Goal: Task Accomplishment & Management: Manage account settings

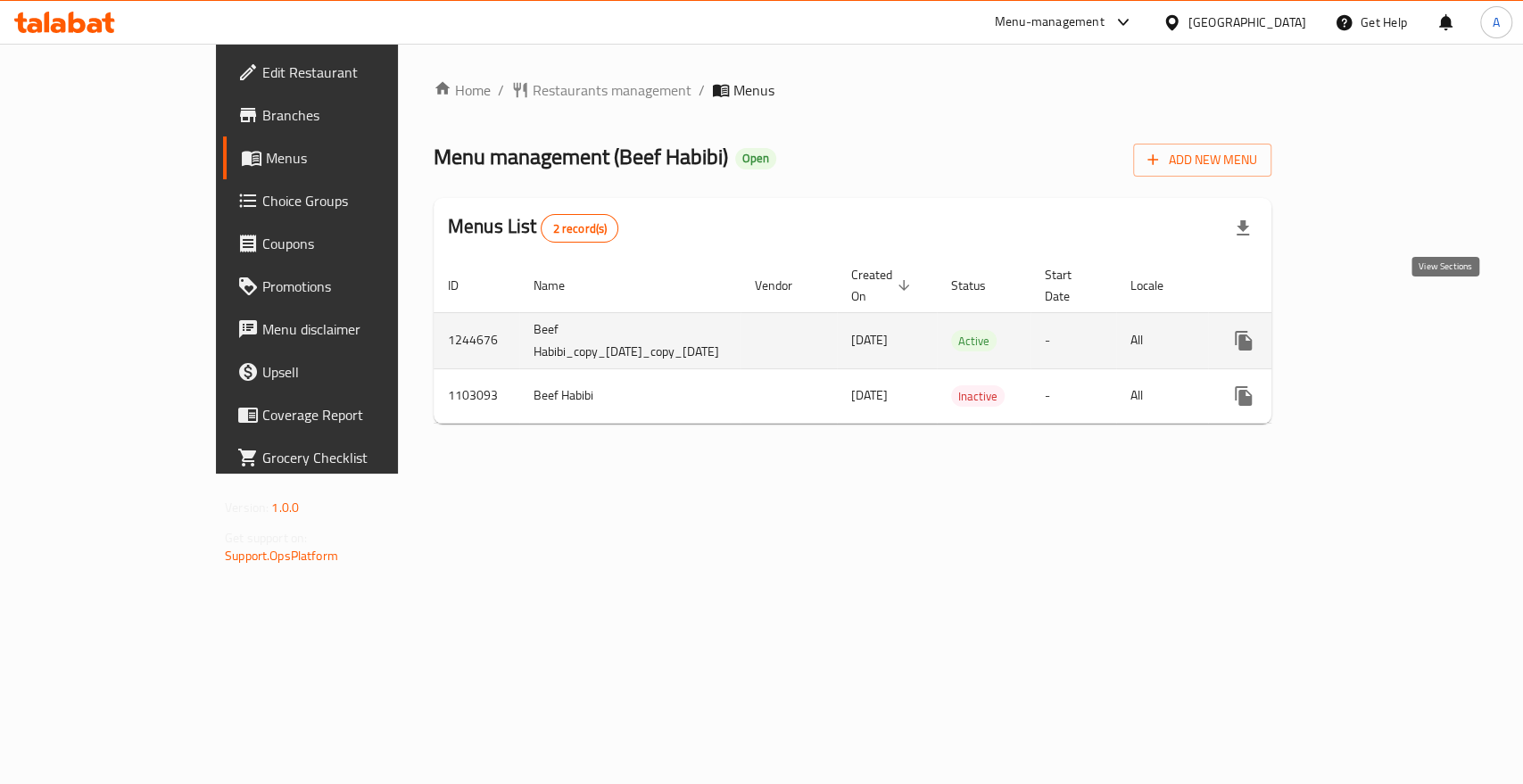
click at [1383, 330] on icon "enhanced table" at bounding box center [1372, 340] width 21 height 21
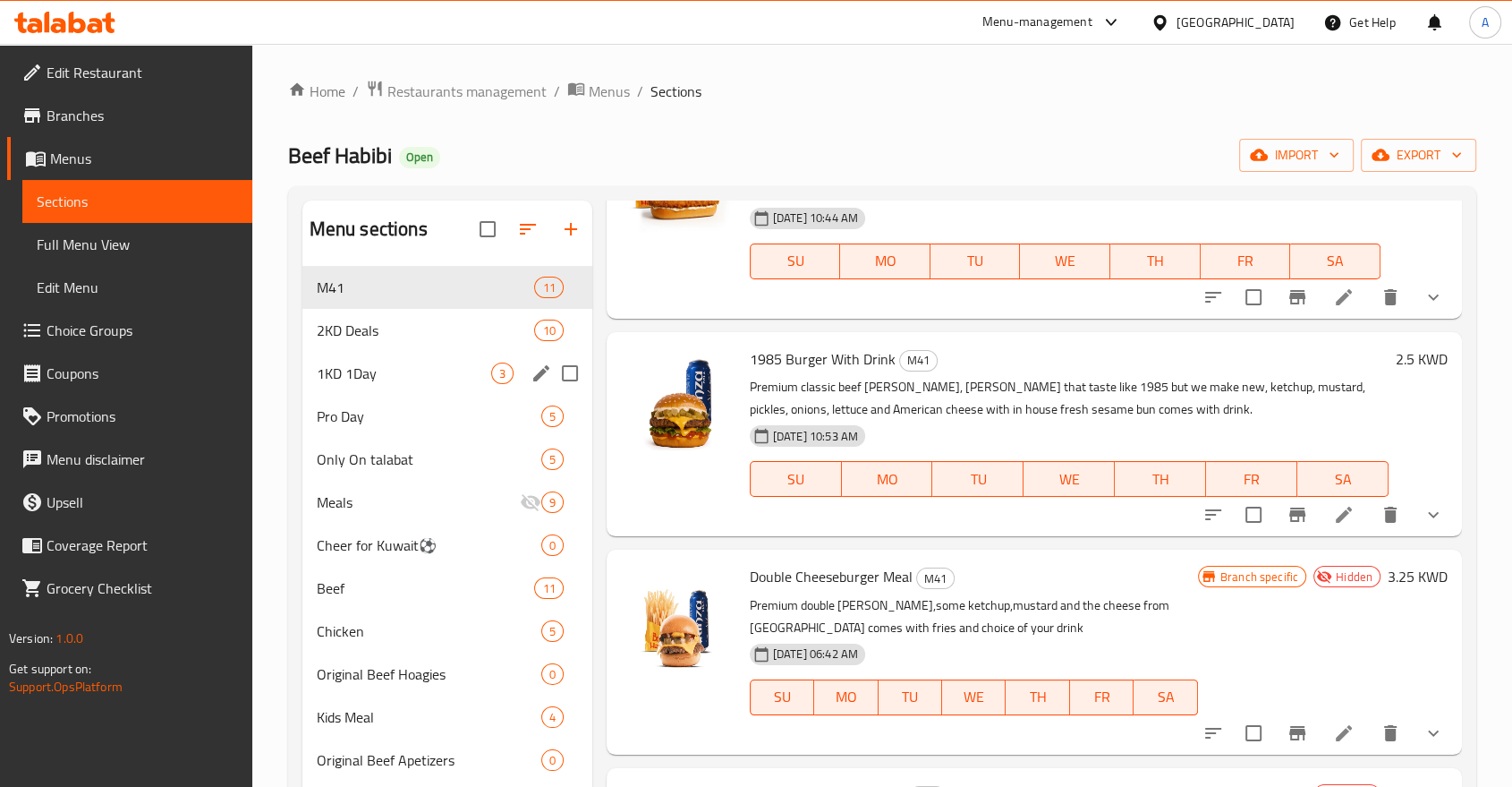
scroll to position [731, 0]
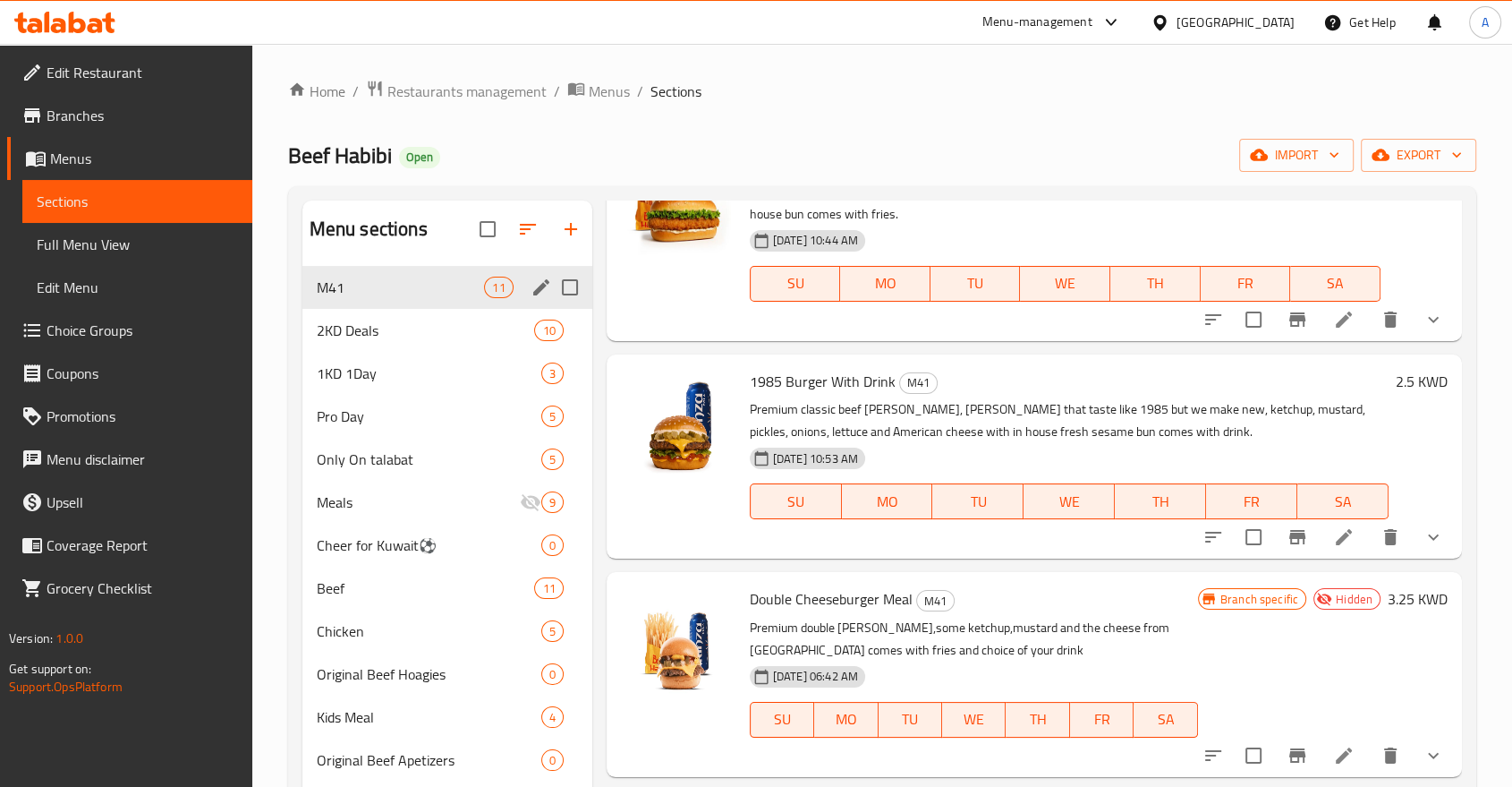
click at [568, 270] on input "Menu sections" at bounding box center [570, 287] width 37 height 37
checkbox input "true"
click at [496, 223] on icon "button" at bounding box center [485, 229] width 21 height 21
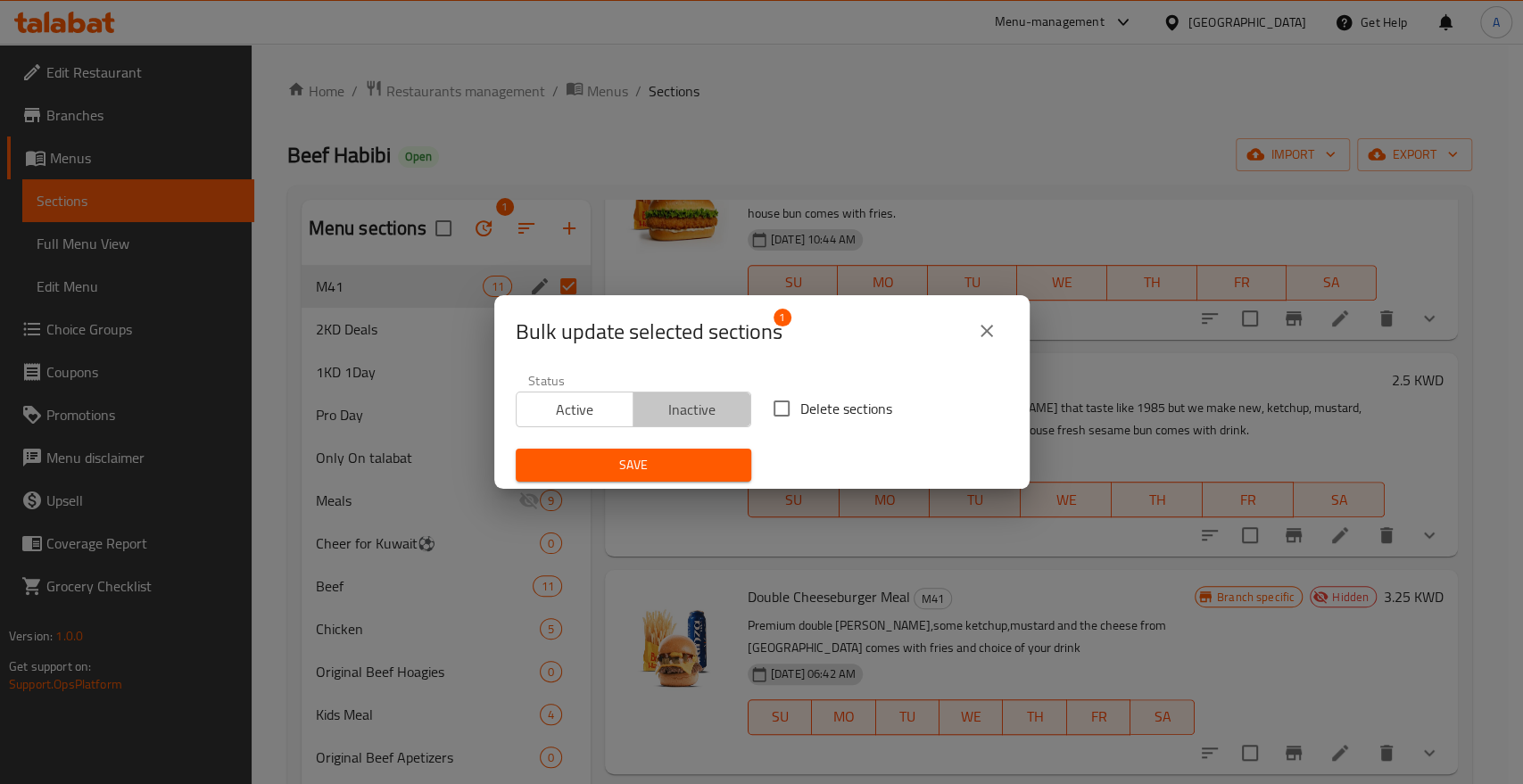
click at [711, 402] on span "Inactive" at bounding box center [692, 410] width 103 height 26
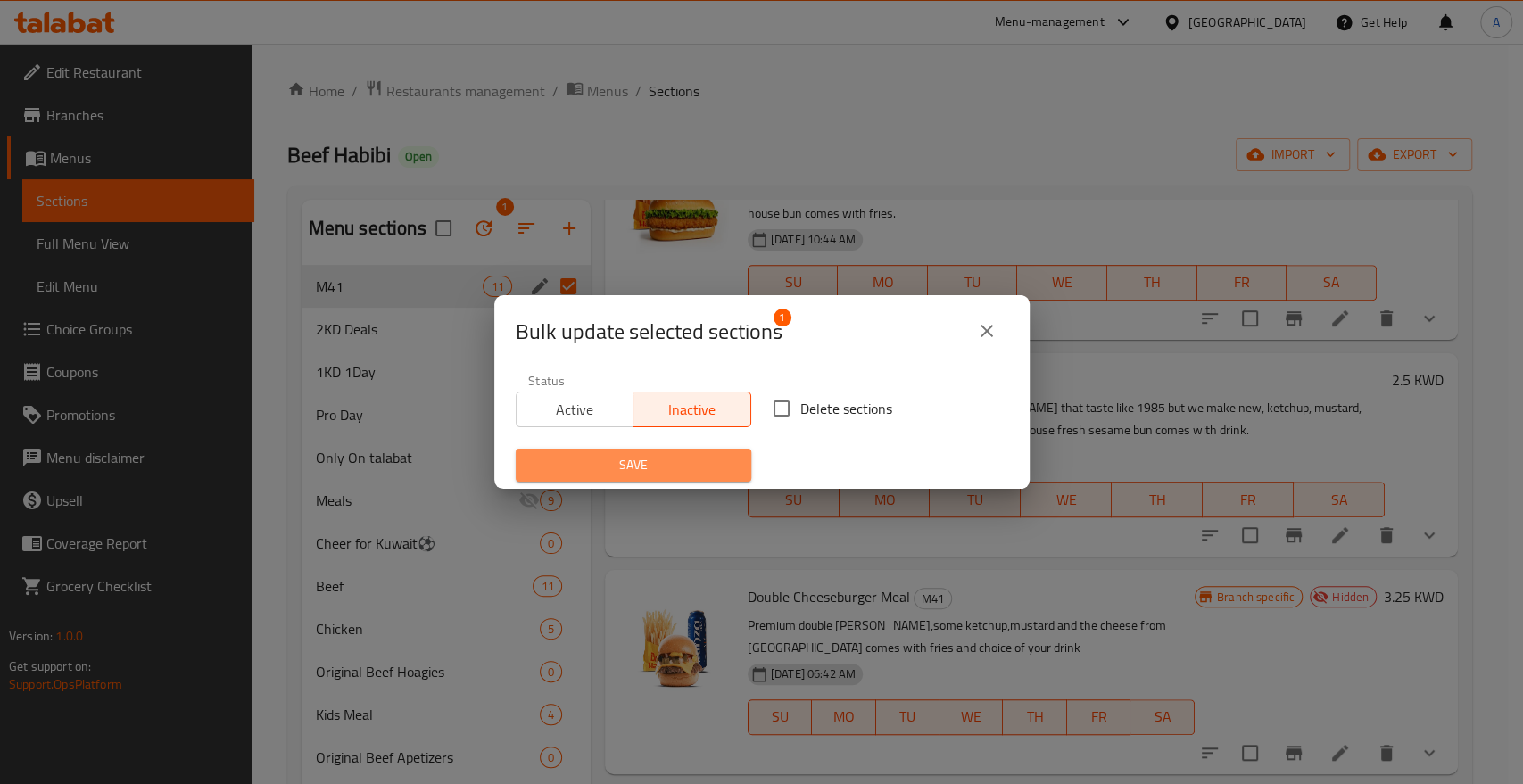
click at [700, 463] on span "Save" at bounding box center [633, 465] width 207 height 22
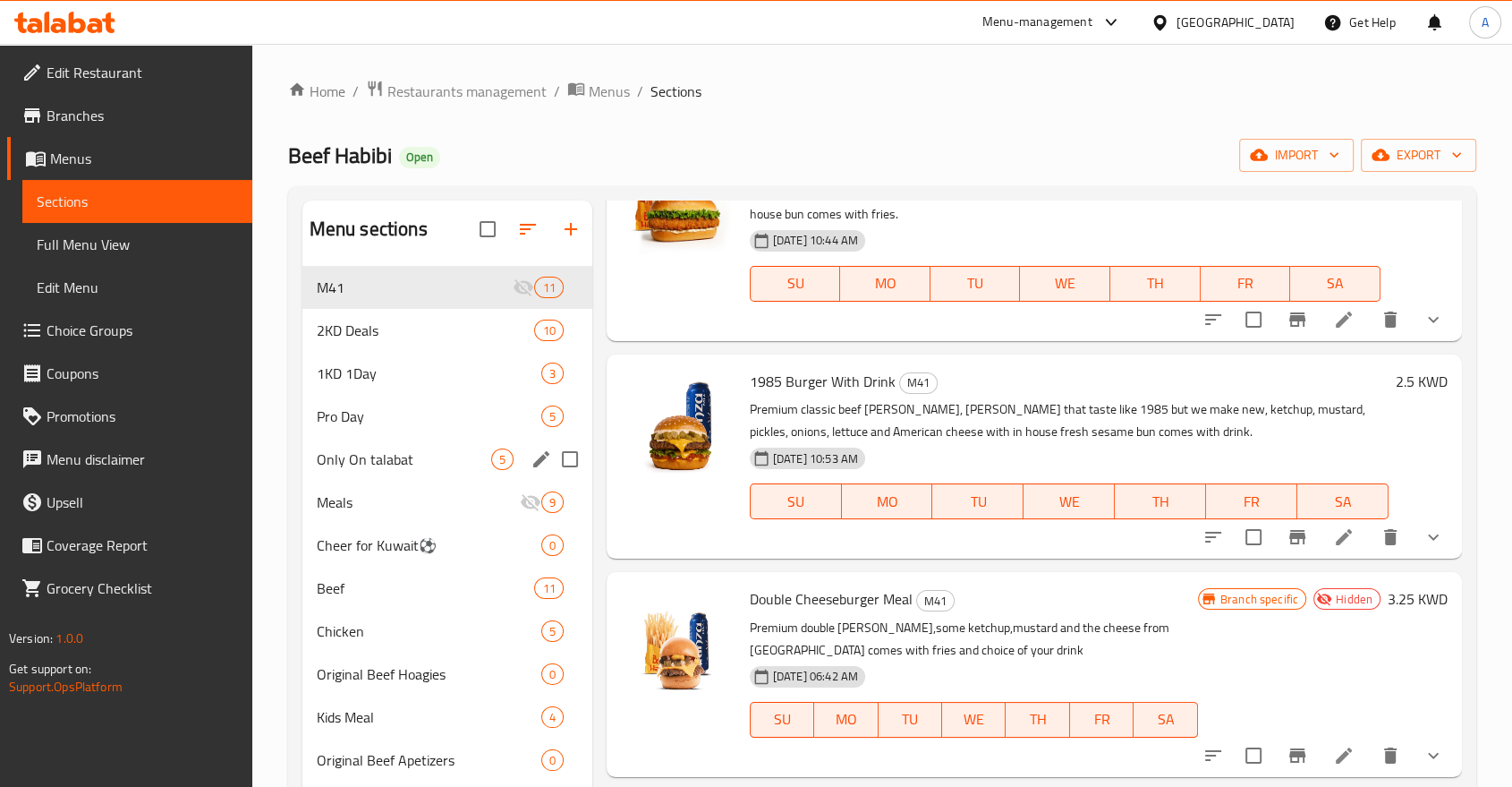
scroll to position [434, 0]
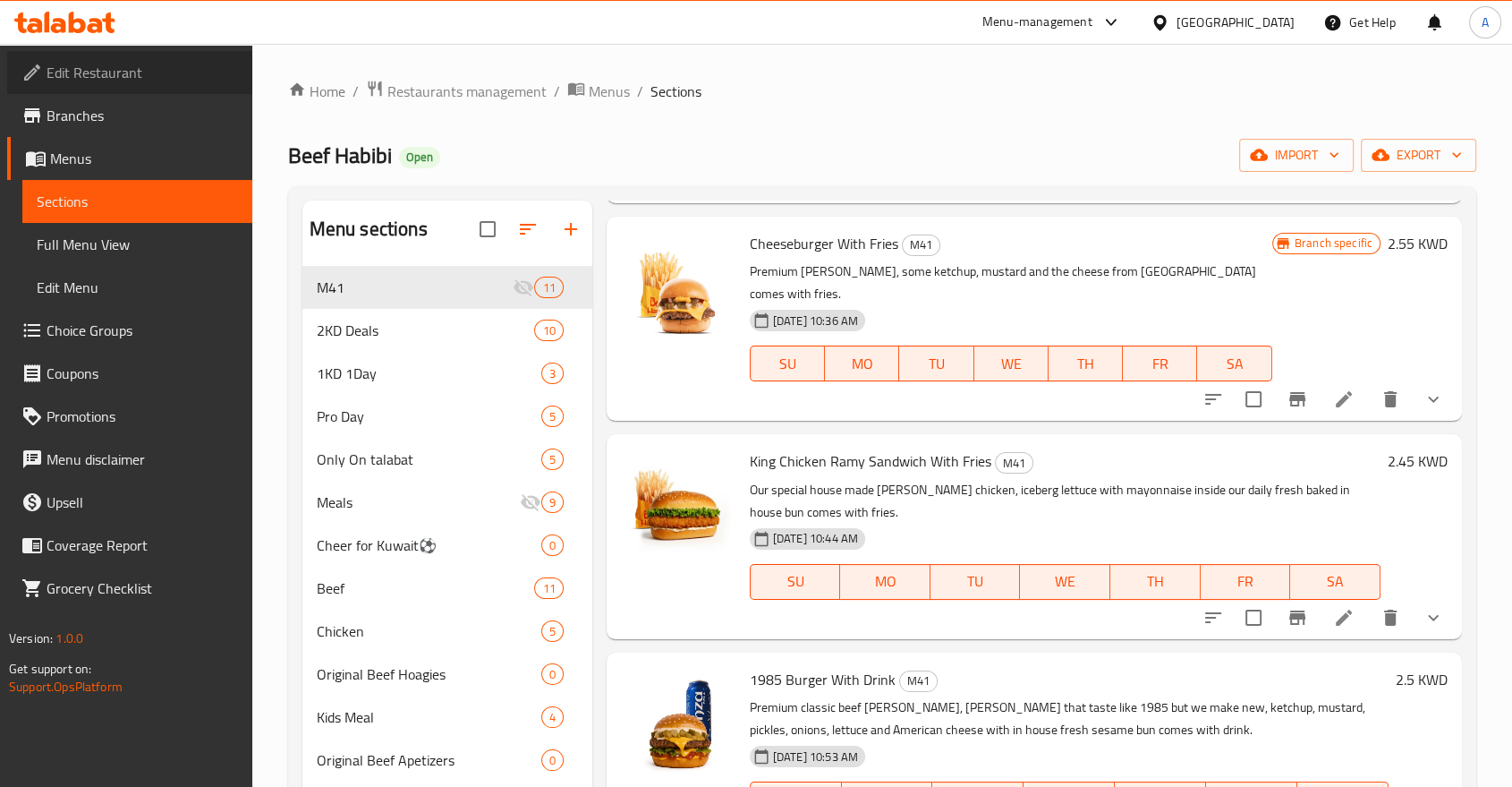
click at [90, 67] on span "Edit Restaurant" at bounding box center [143, 72] width 191 height 21
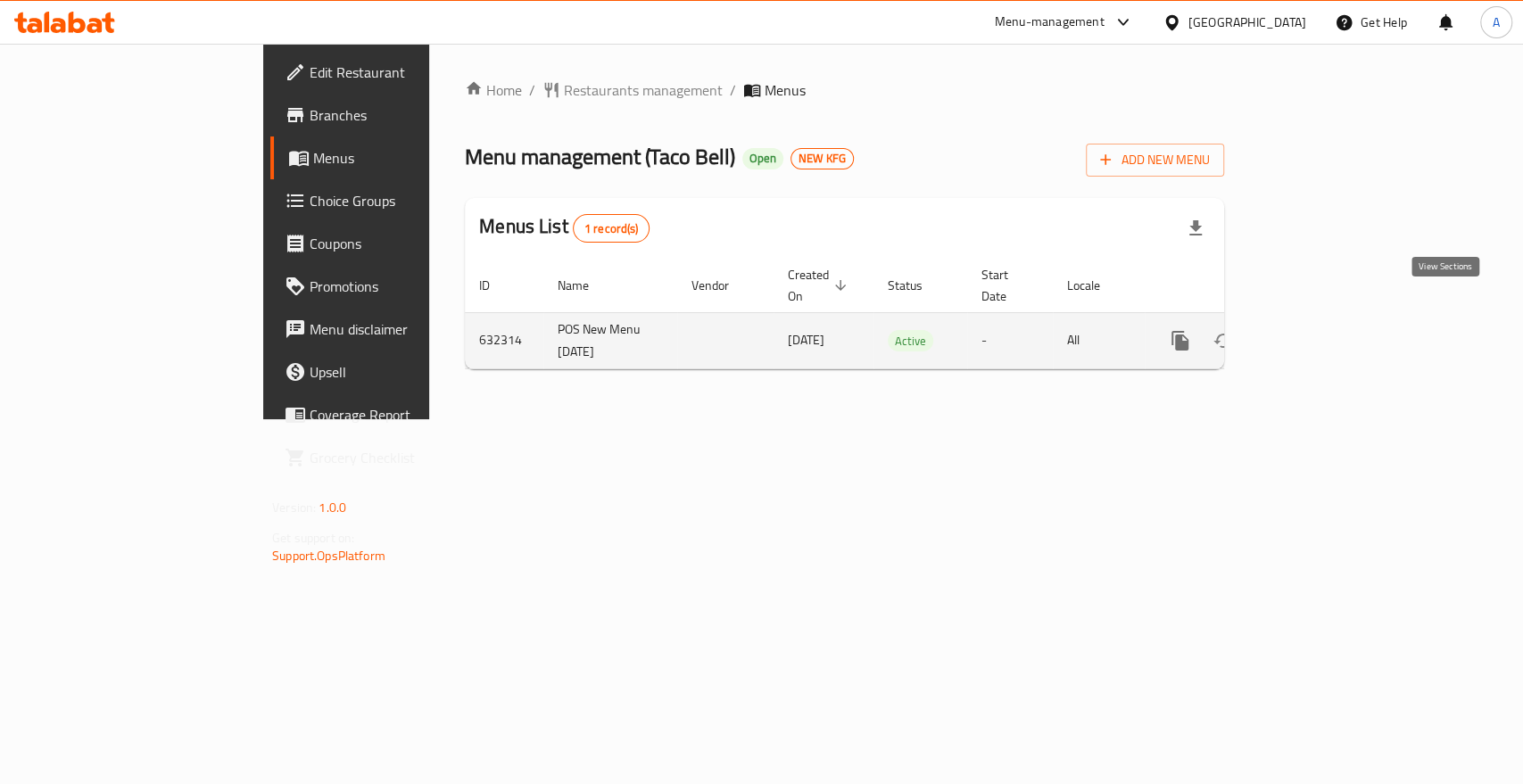
click at [1320, 330] on icon "enhanced table" at bounding box center [1309, 340] width 21 height 21
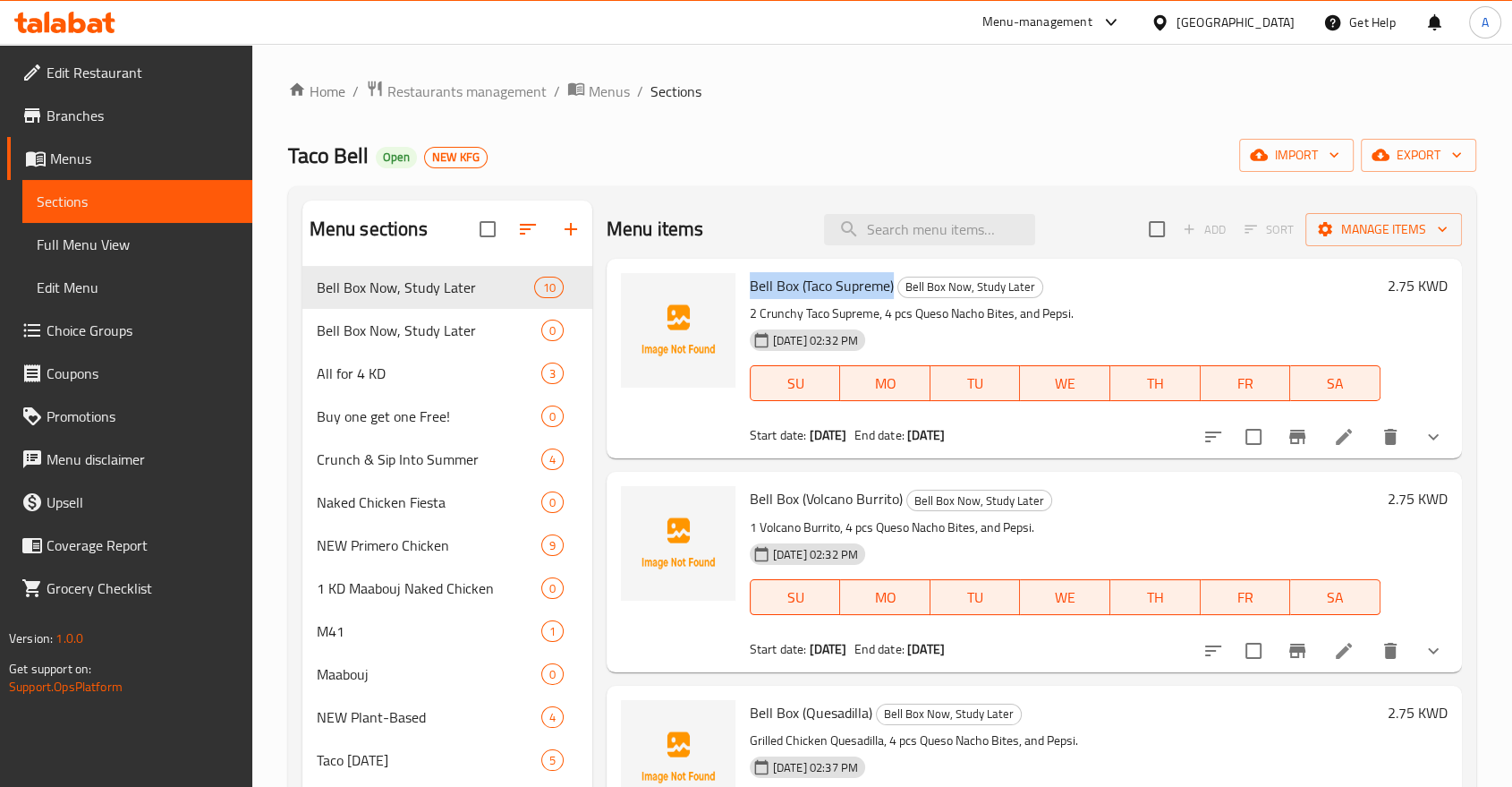
drag, startPoint x: 771, startPoint y: 265, endPoint x: 866, endPoint y: 267, distance: 95.0
click at [866, 267] on div "Bell Box (Taco Supreme) Bell Box Now, Study Later 2 Crunchy Taco Supreme, 4 pcs…" at bounding box center [1065, 358] width 645 height 186
copy span "Bell Box (Taco Supreme)"
click at [637, 287] on icon "upload picture" at bounding box center [646, 298] width 21 height 21
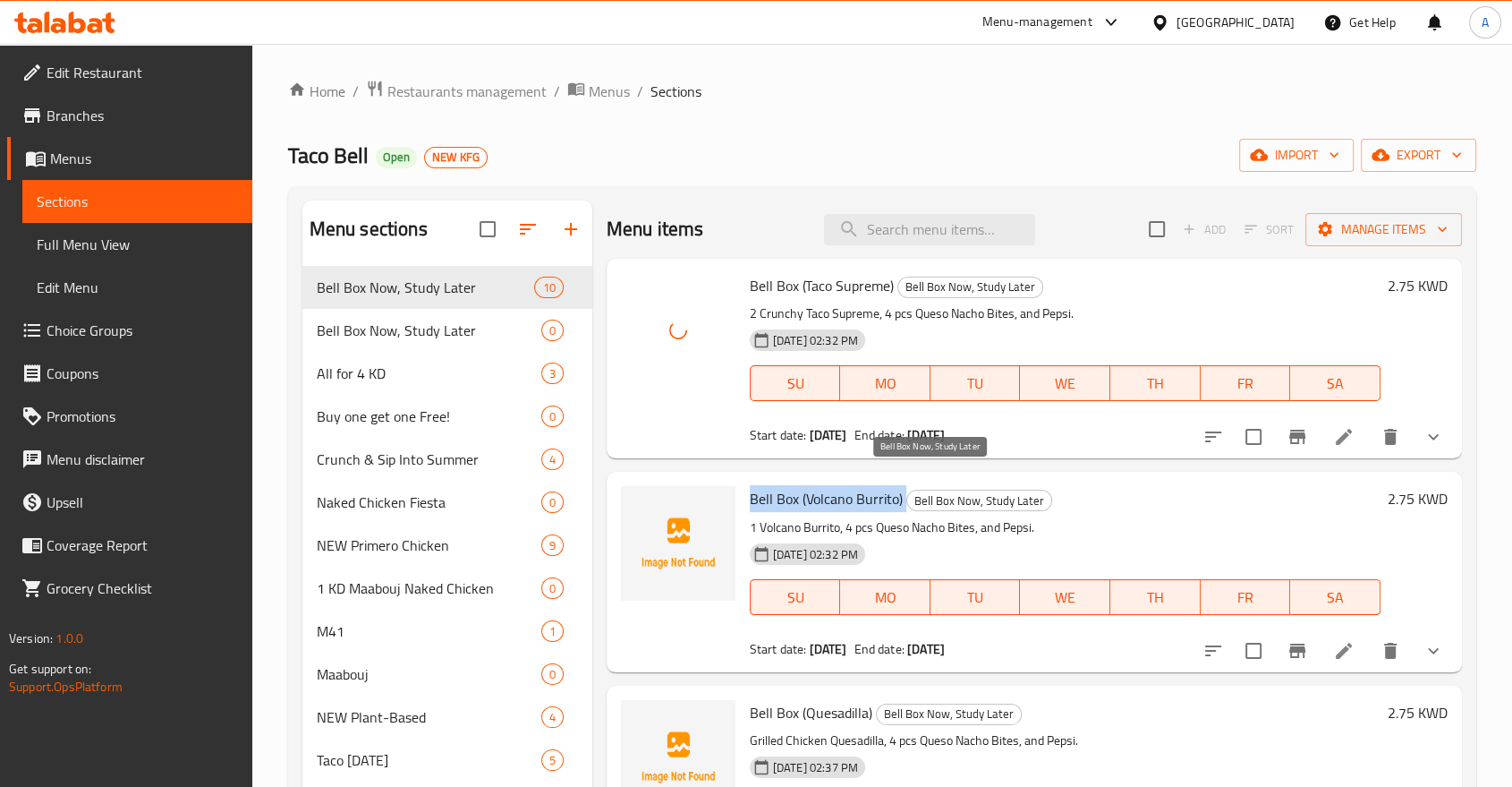
copy h6 "Bell Box (Volcano Burrito)"
drag, startPoint x: 749, startPoint y: 473, endPoint x: 875, endPoint y: 477, distance: 126.1
click at [875, 486] on h6 "Bell Box (Volcano Burrito) Bell Box Now, Study Later" at bounding box center [1065, 499] width 631 height 25
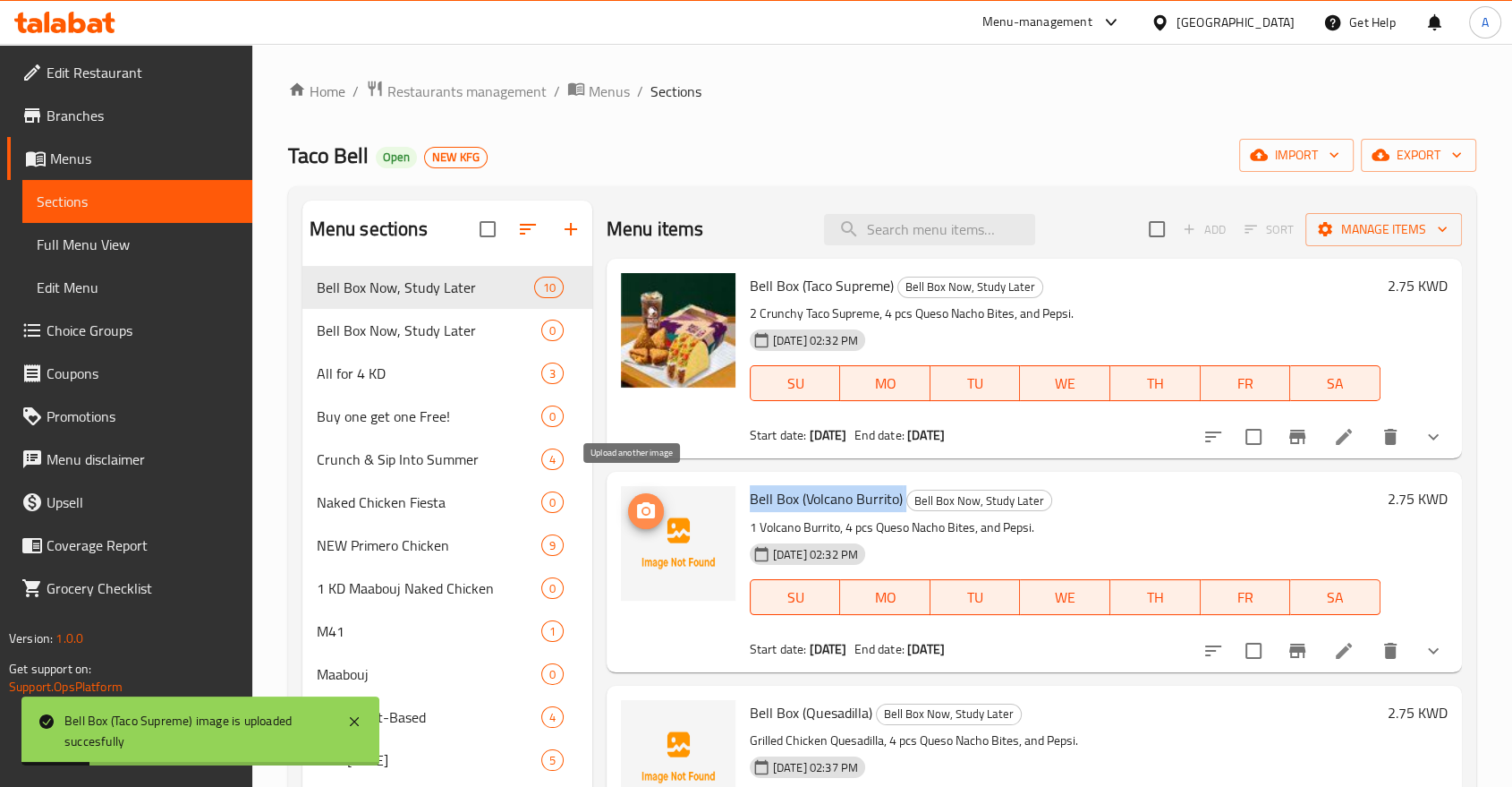
click at [640, 502] on icon "upload picture" at bounding box center [646, 510] width 18 height 16
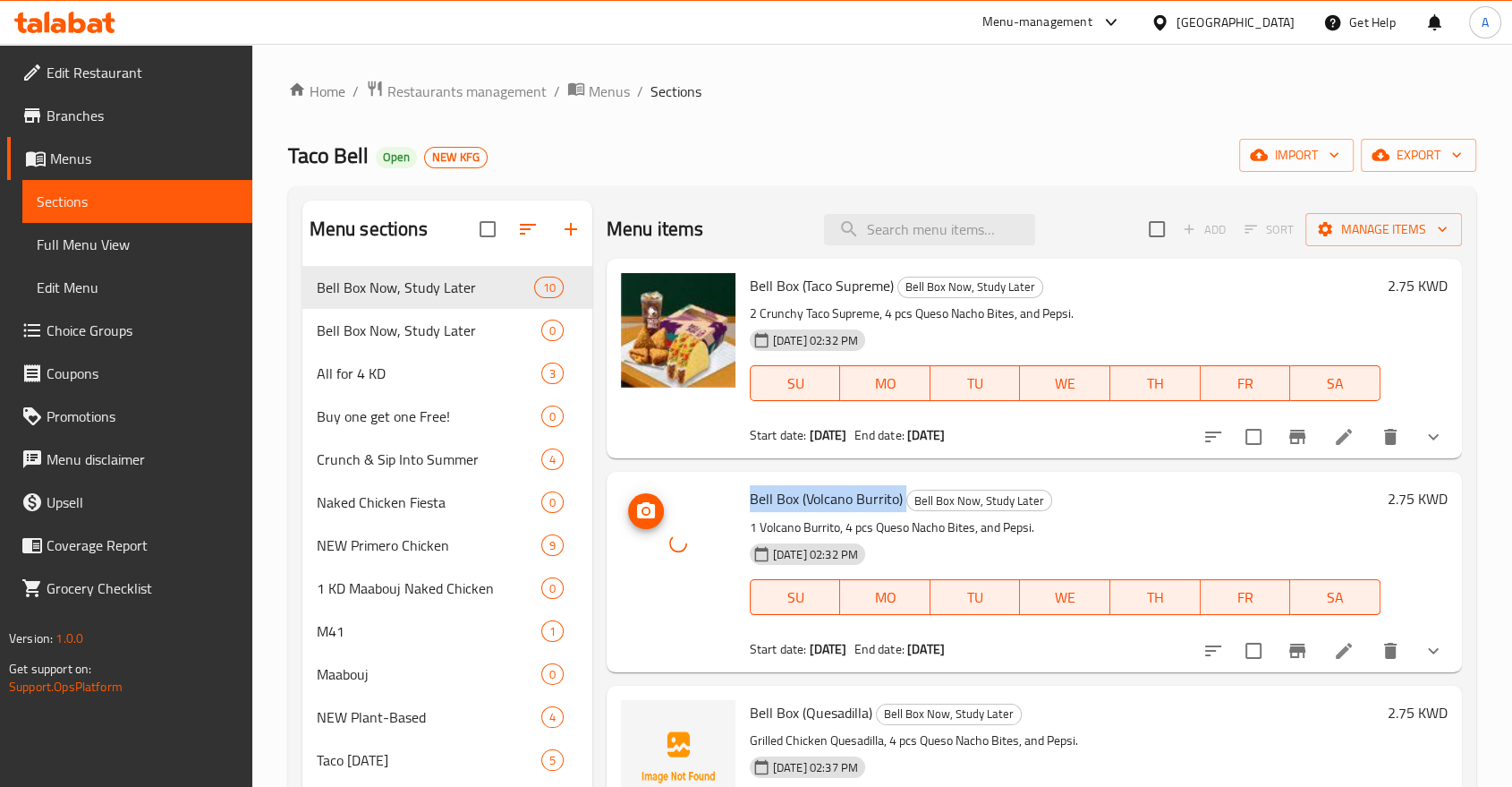
scroll to position [146, 0]
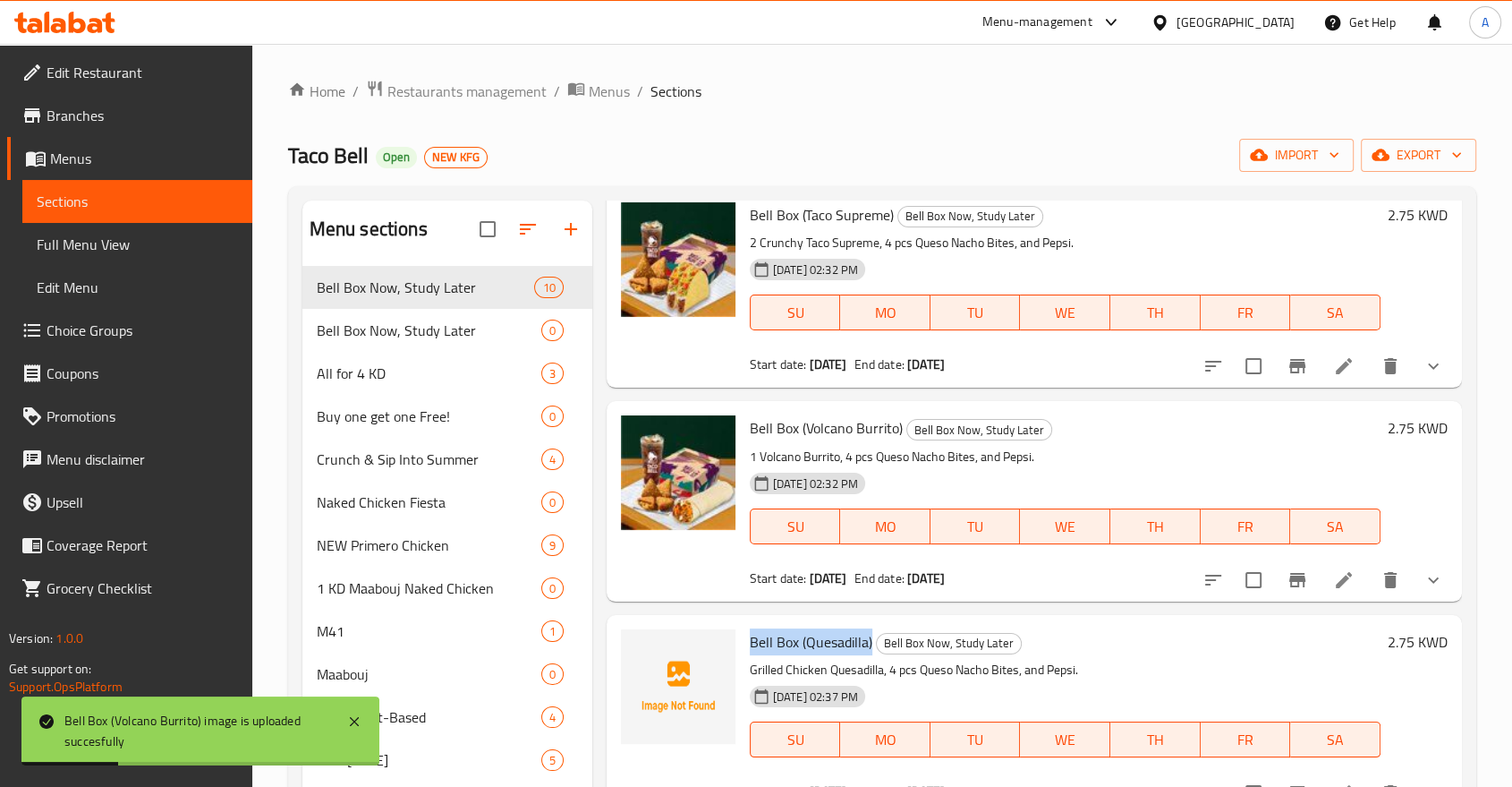
drag, startPoint x: 748, startPoint y: 528, endPoint x: 848, endPoint y: 538, distance: 100.5
click at [848, 622] on div "Bell Box (Quesadilla) Bell Box Now, Study Later Grilled Chicken Quesadilla, 4 p…" at bounding box center [1065, 715] width 645 height 186
copy span "Bell Box (Quesadilla)"
click at [636, 643] on icon "upload picture" at bounding box center [646, 654] width 21 height 21
